Goal: Navigation & Orientation: Understand site structure

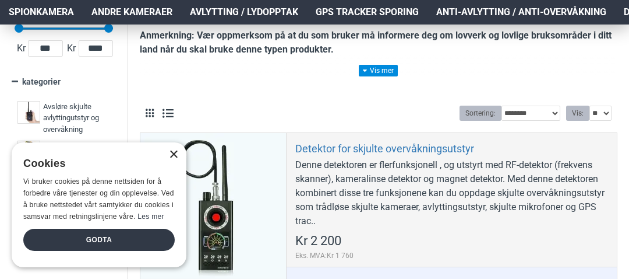
click at [173, 153] on div "×" at bounding box center [173, 154] width 9 height 9
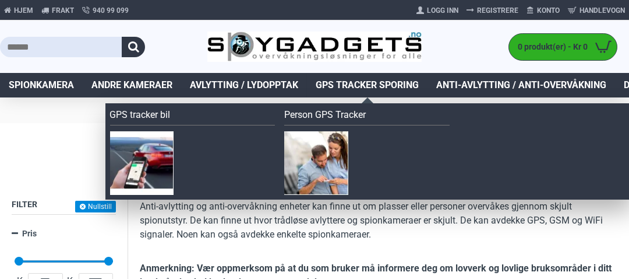
click at [370, 85] on span "GPS Tracker Sporing" at bounding box center [367, 85] width 103 height 14
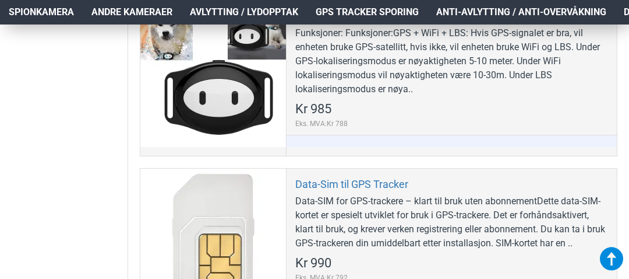
scroll to position [512, 0]
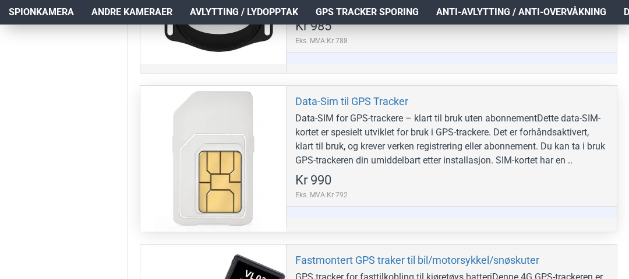
click at [588, 161] on div "Data-SIM for GPS-trackere – klart til bruk uten abonnementDette data-SIM-kortet…" at bounding box center [451, 139] width 313 height 56
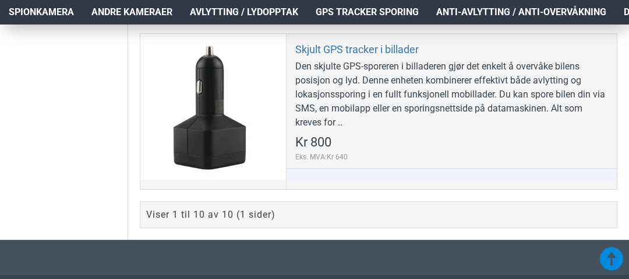
scroll to position [2027, 0]
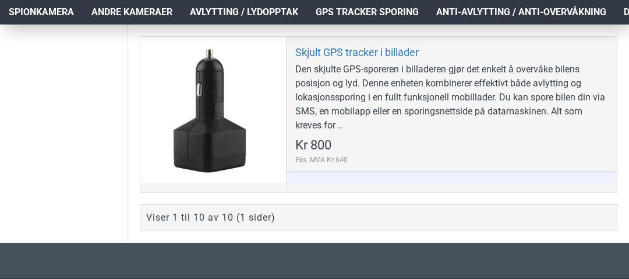
click at [257, 218] on div "Viser 1 til 10 av 10 (1 sider)" at bounding box center [210, 217] width 129 height 14
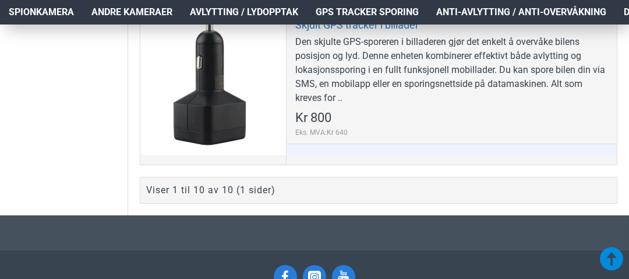
scroll to position [2096, 0]
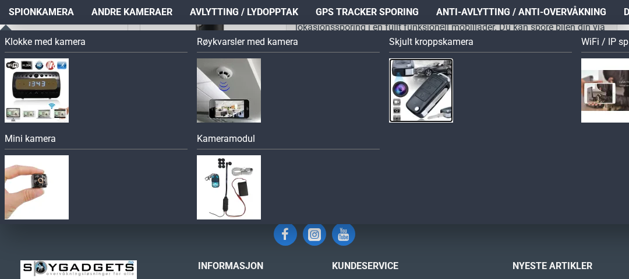
click at [436, 94] on img at bounding box center [421, 90] width 64 height 64
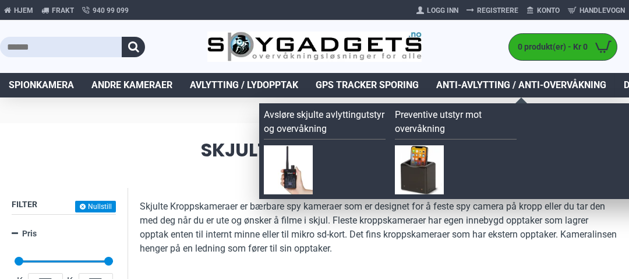
click at [460, 80] on span "Anti-avlytting / Anti-overvåkning" at bounding box center [522, 85] width 170 height 14
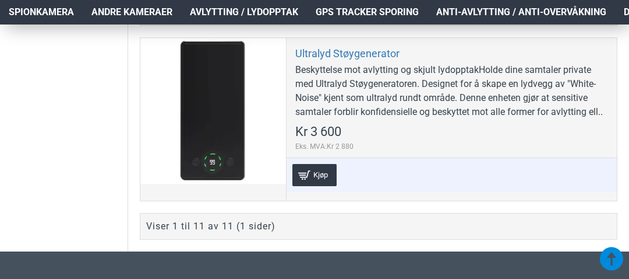
scroll to position [2050, 0]
